Goal: Task Accomplishment & Management: Use online tool/utility

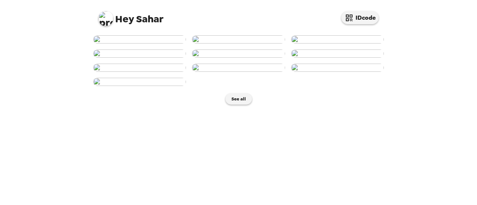
scroll to position [92, 0]
click at [340, 58] on img at bounding box center [337, 54] width 93 height 8
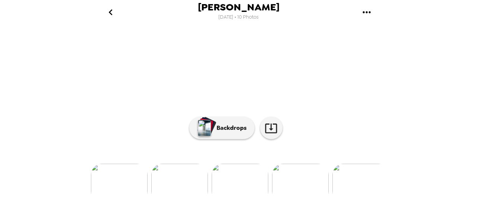
scroll to position [117, 0]
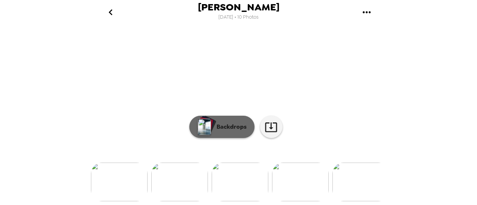
click at [230, 127] on button "Backdrops" at bounding box center [221, 127] width 65 height 22
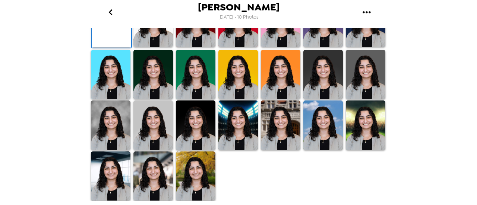
scroll to position [154, 0]
click at [154, 100] on img at bounding box center [153, 75] width 40 height 50
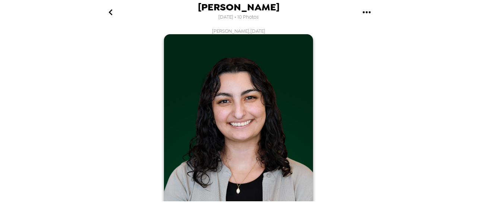
scroll to position [4, 0]
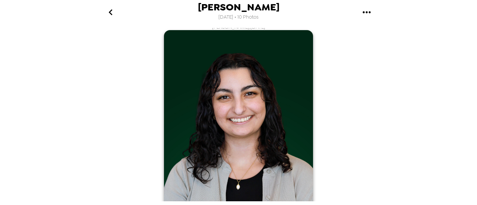
click at [108, 15] on icon "go back" at bounding box center [111, 12] width 12 height 12
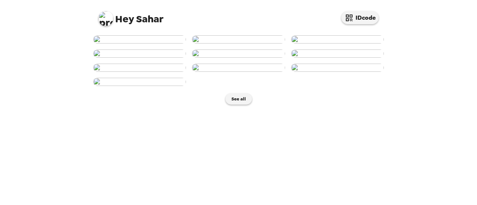
scroll to position [154, 0]
click at [360, 72] on img at bounding box center [337, 68] width 93 height 8
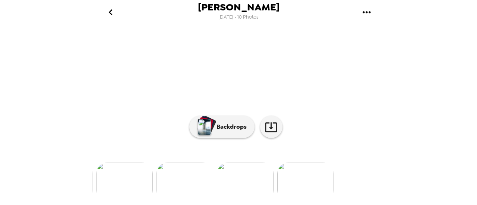
scroll to position [0, 481]
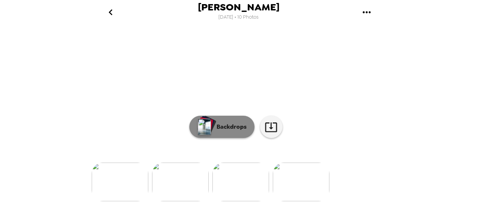
click at [218, 116] on button "Backdrops" at bounding box center [221, 127] width 65 height 22
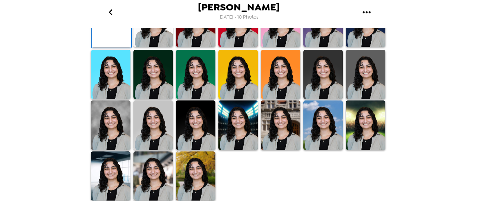
scroll to position [170, 0]
click at [162, 100] on img at bounding box center [153, 75] width 40 height 50
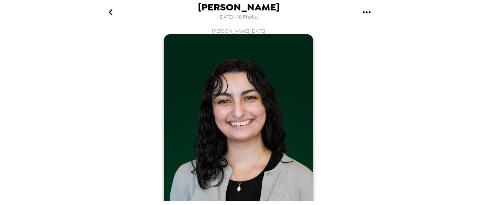
scroll to position [121, 0]
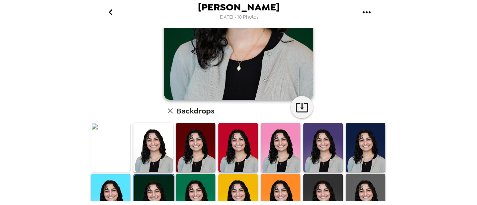
click at [366, 139] on img at bounding box center [366, 148] width 40 height 50
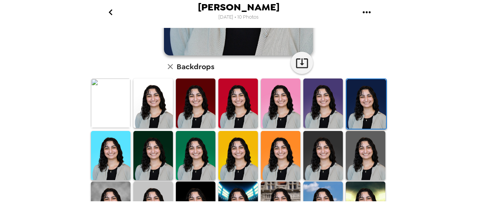
scroll to position [179, 0]
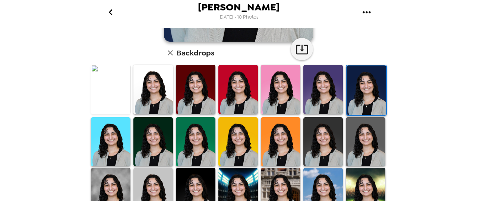
click at [135, 91] on img at bounding box center [153, 90] width 40 height 50
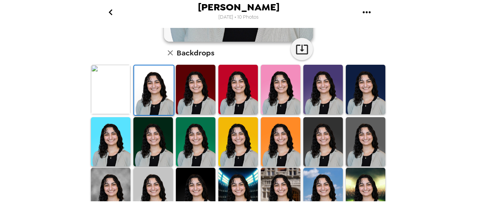
scroll to position [0, 0]
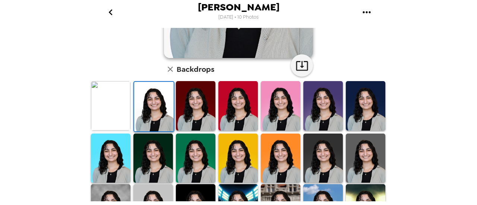
click at [143, 145] on img at bounding box center [153, 159] width 40 height 50
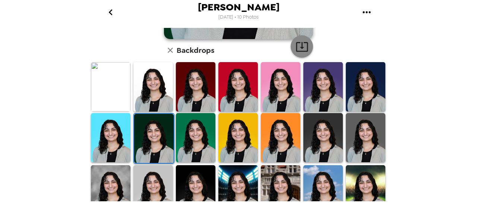
click at [299, 45] on icon "button" at bounding box center [302, 47] width 12 height 10
